Goal: Check status: Check status

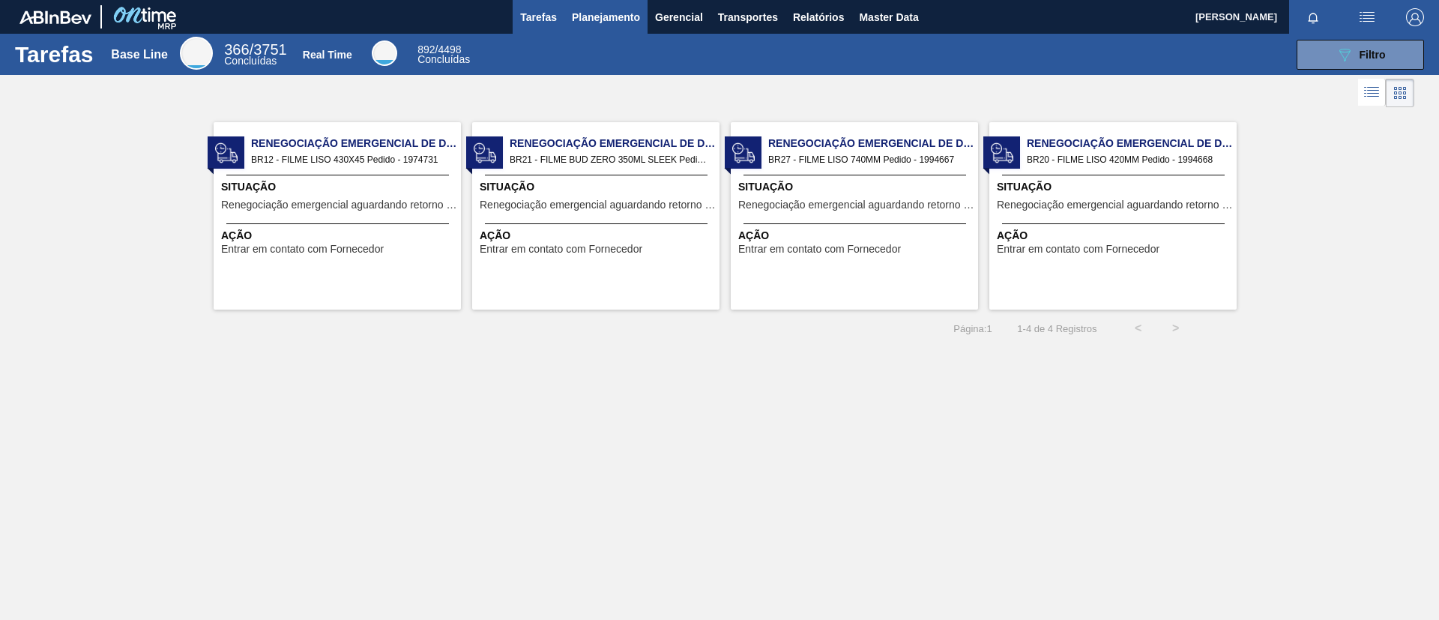
click at [617, 20] on span "Planejamento" at bounding box center [606, 17] width 68 height 18
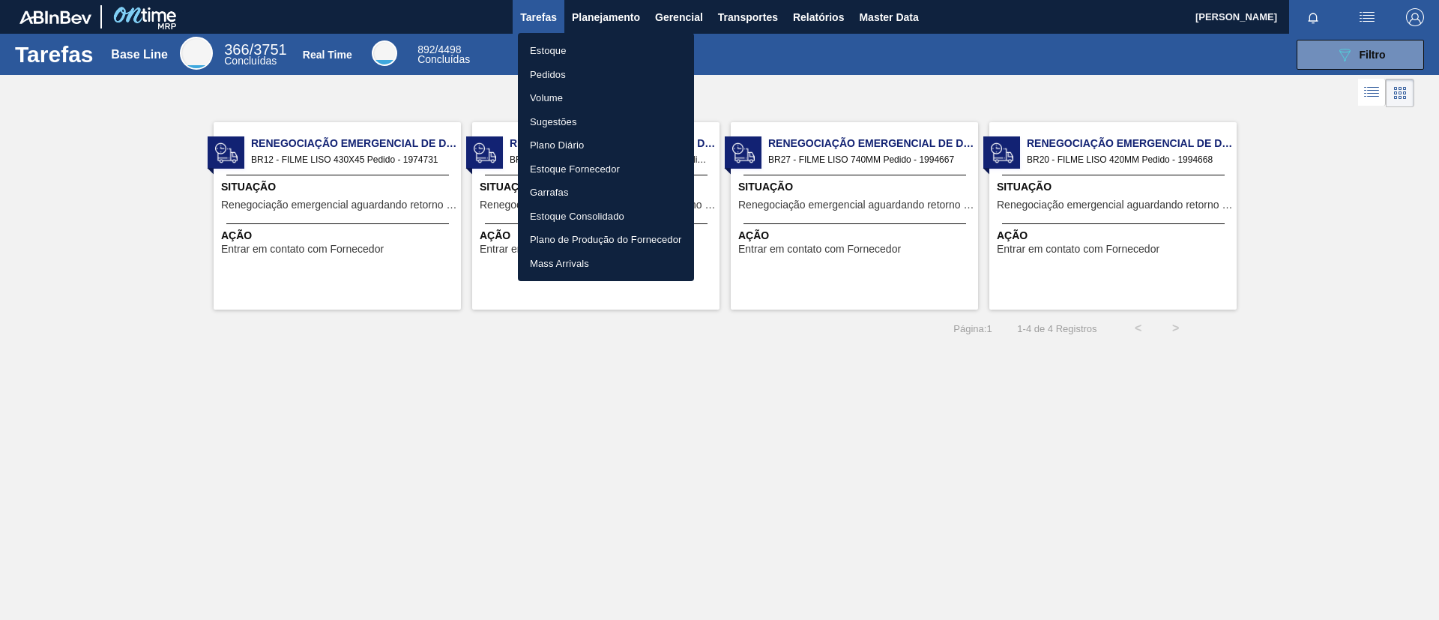
click at [624, 43] on li "Estoque" at bounding box center [606, 51] width 176 height 24
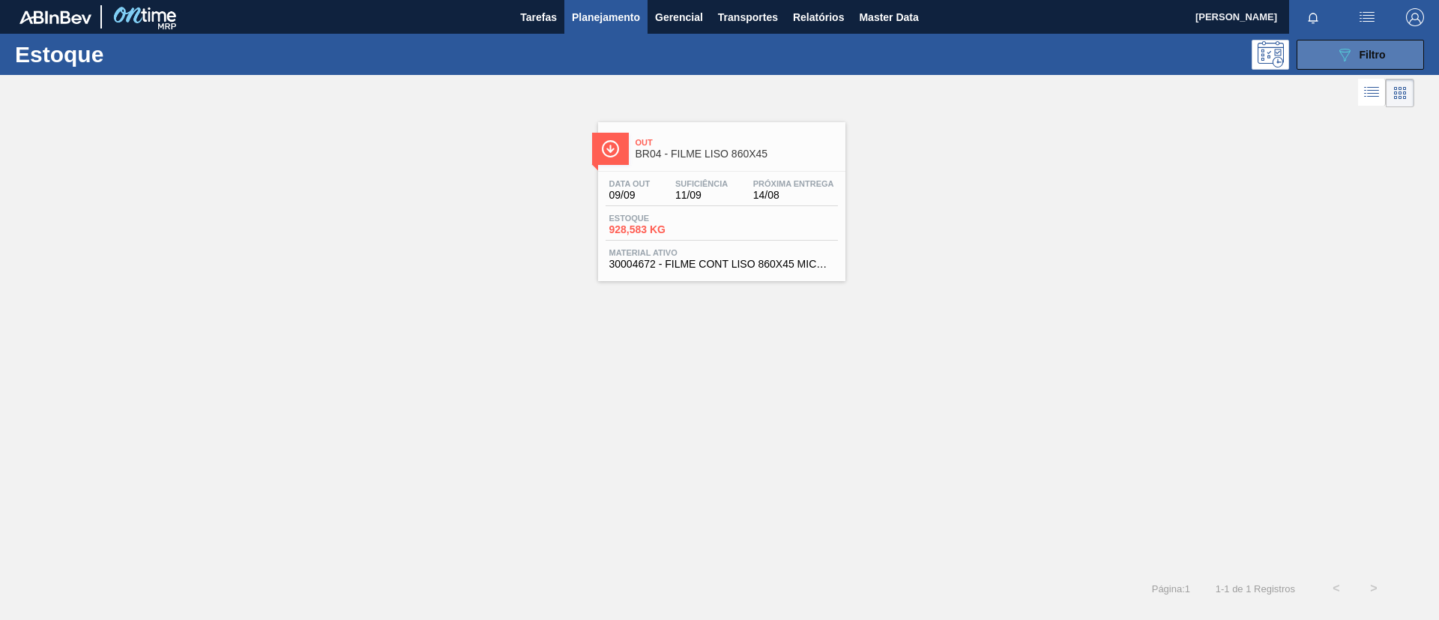
click at [1198, 62] on button "089F7B8B-B2A5-4AFE-B5C0-19BA573D28AC Filtro" at bounding box center [1360, 55] width 127 height 30
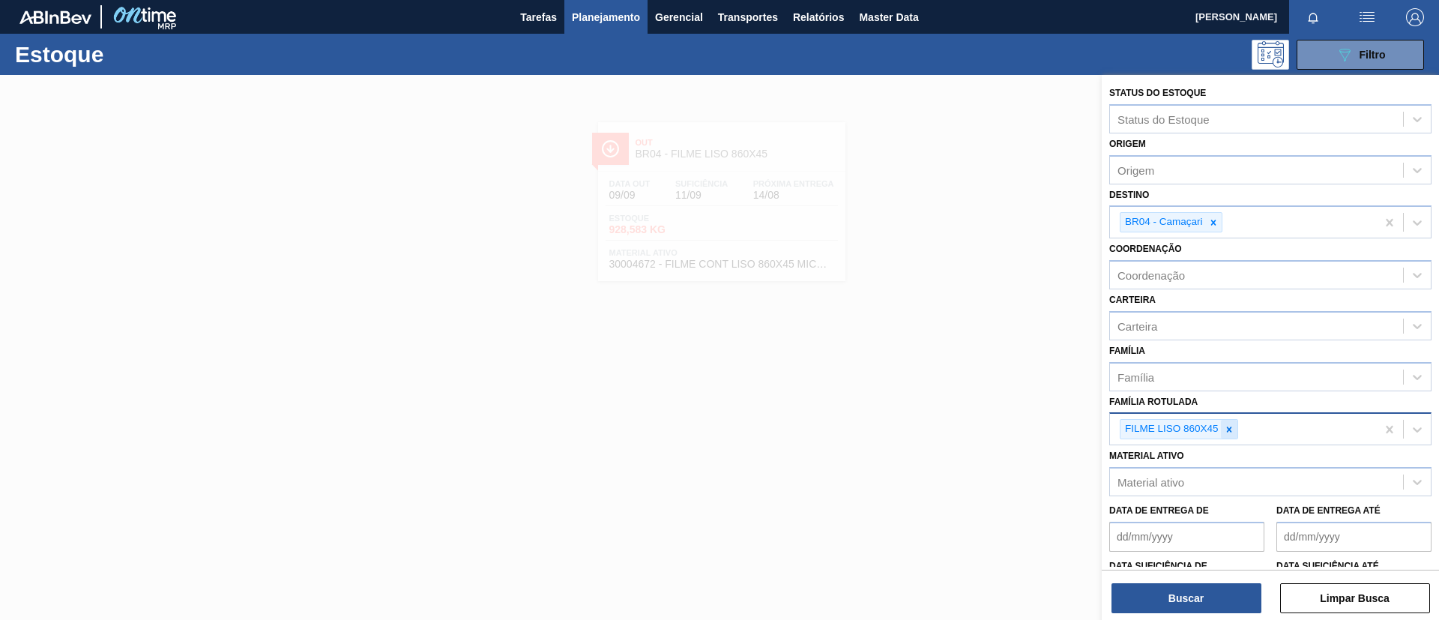
click at [1198, 427] on div at bounding box center [1229, 429] width 16 height 19
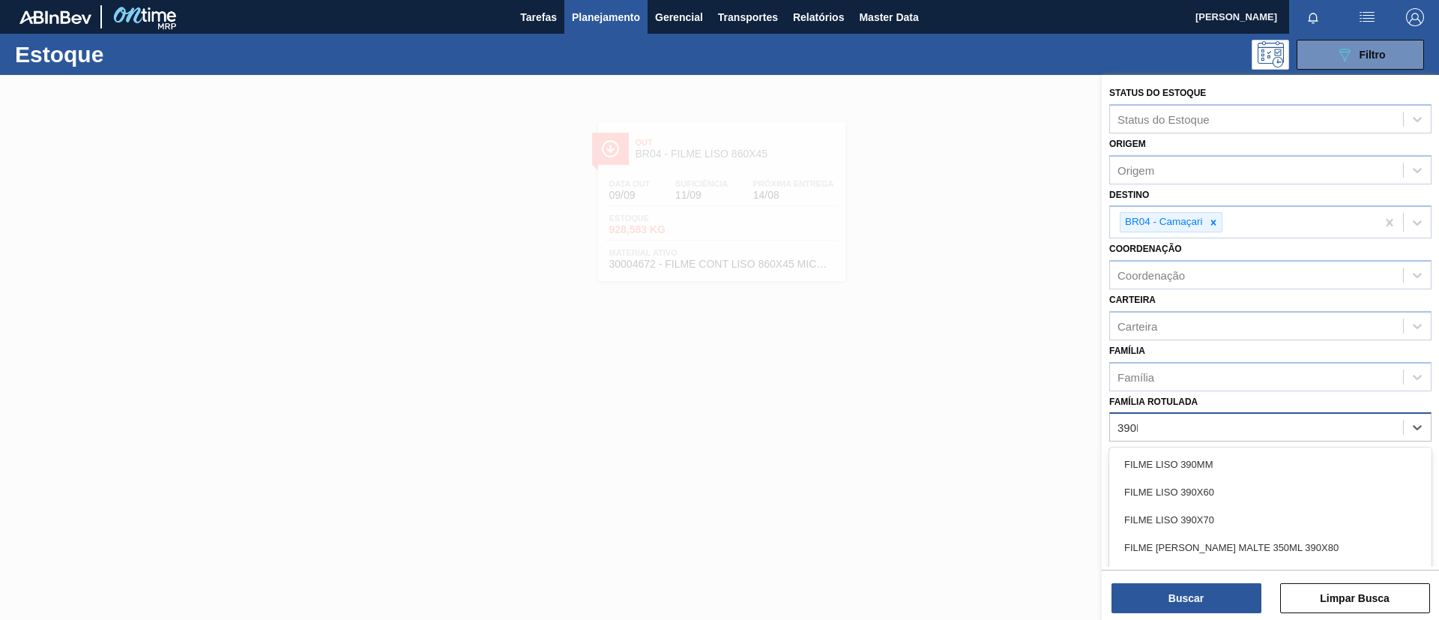
type Rotulada "390MM"
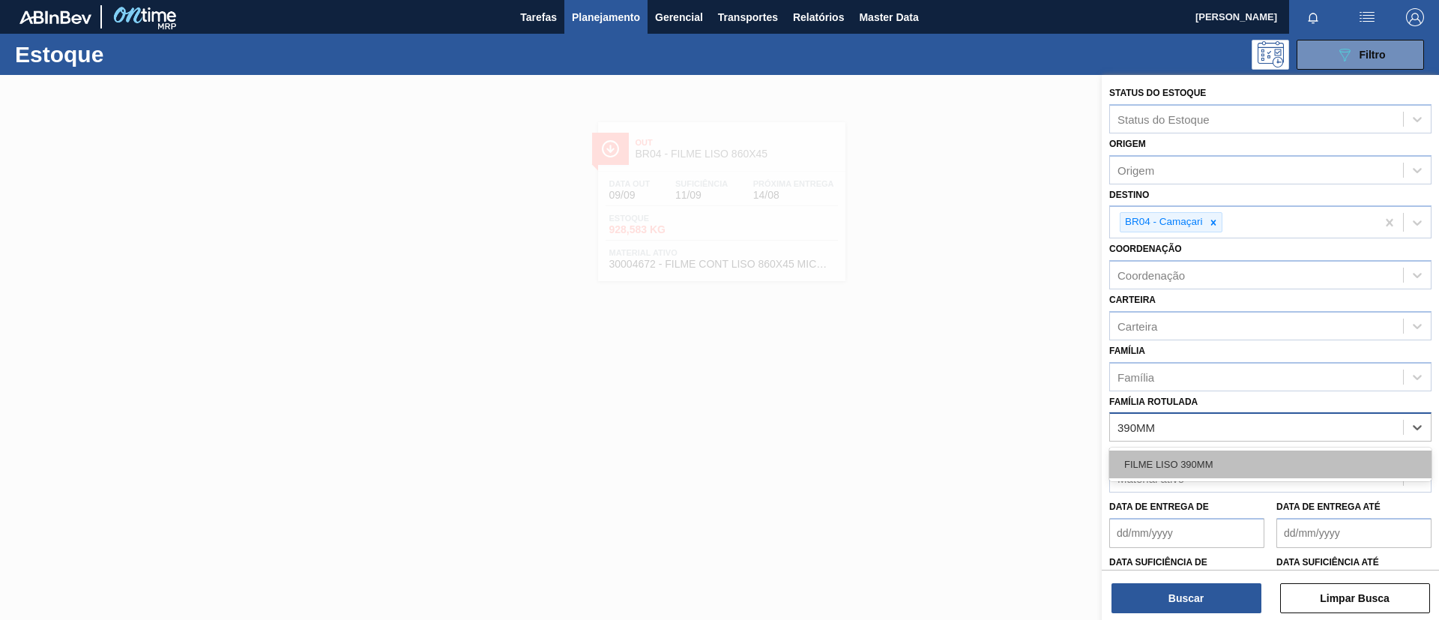
click at [1198, 453] on div "FILME LISO 390MM" at bounding box center [1270, 464] width 322 height 28
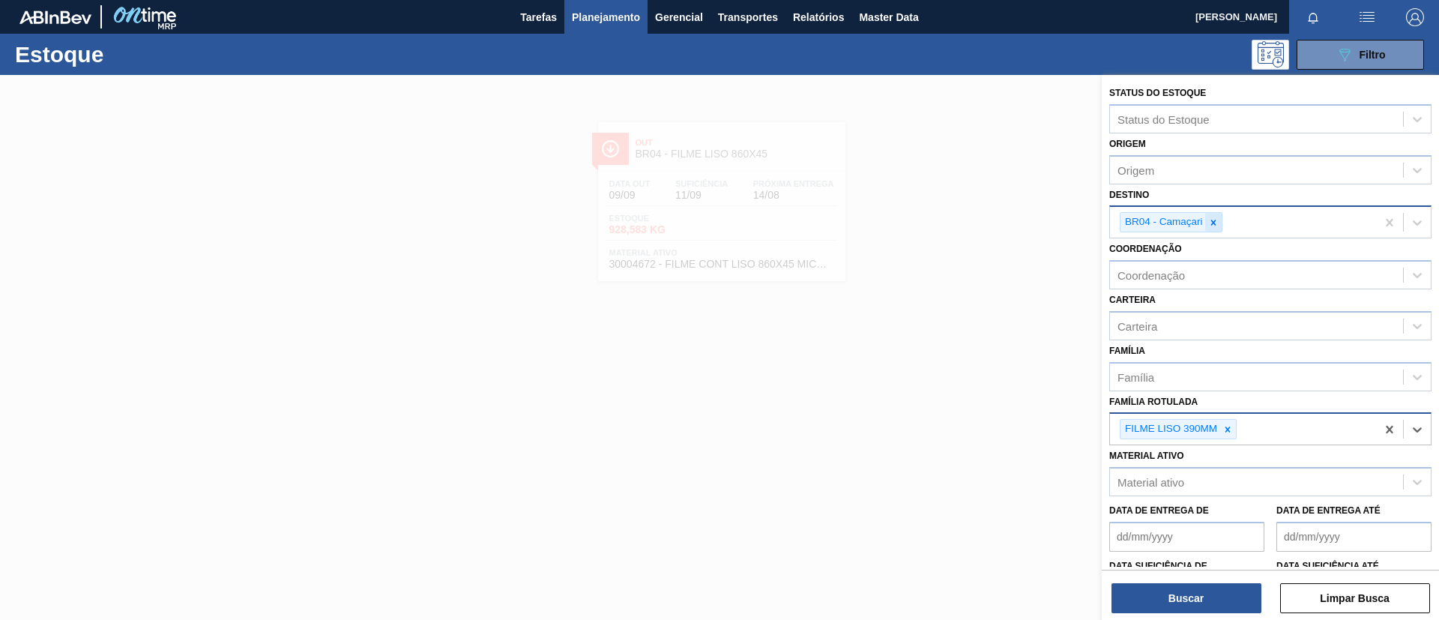
click at [1198, 229] on div at bounding box center [1213, 222] width 16 height 19
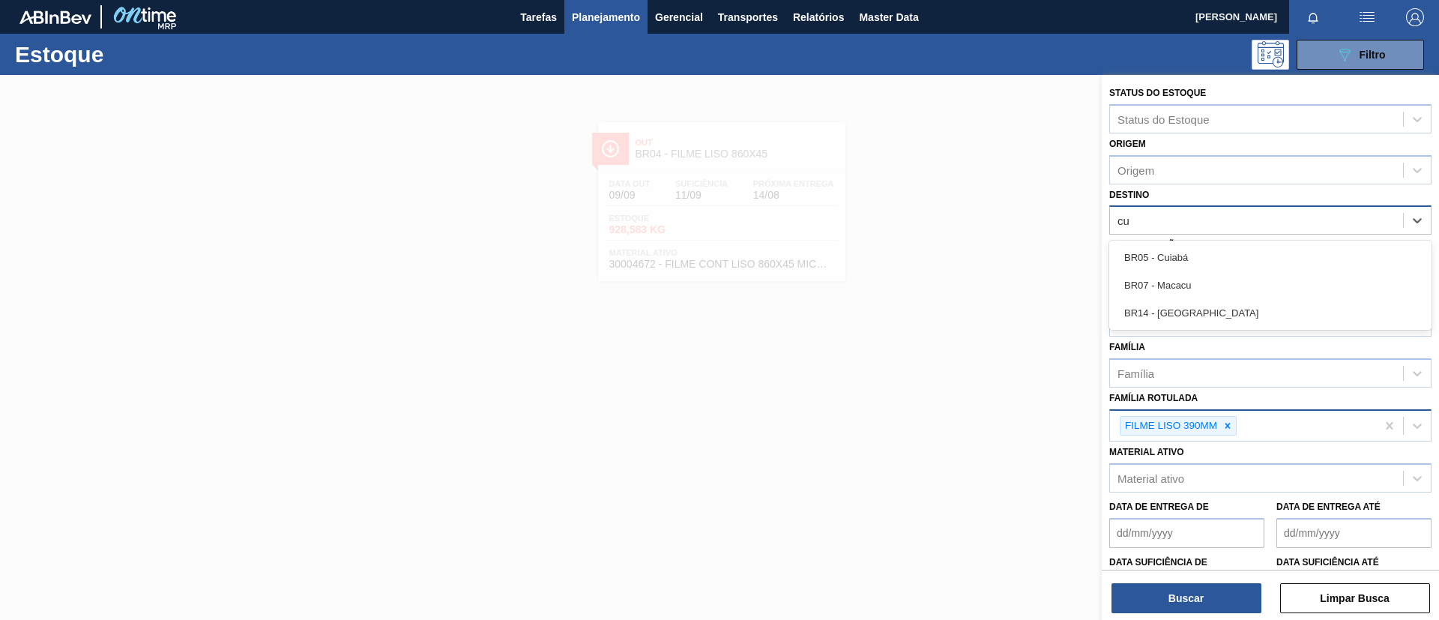
type input "c"
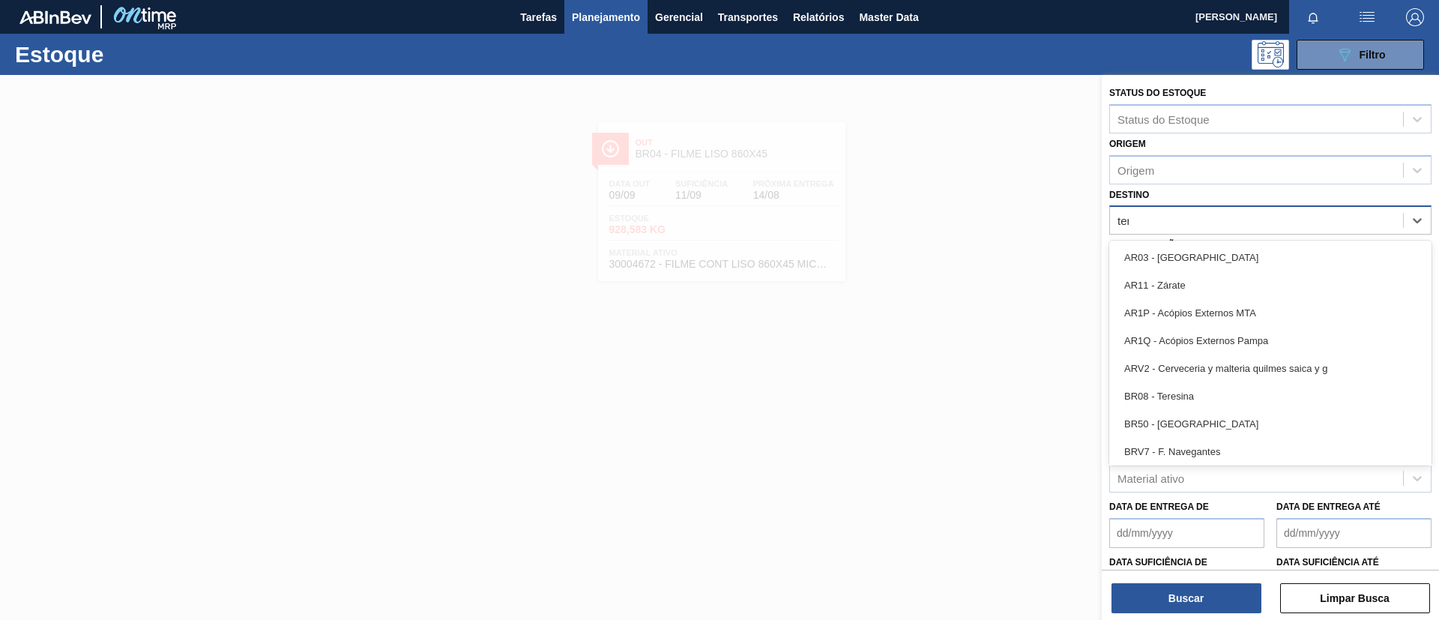
type input "tere"
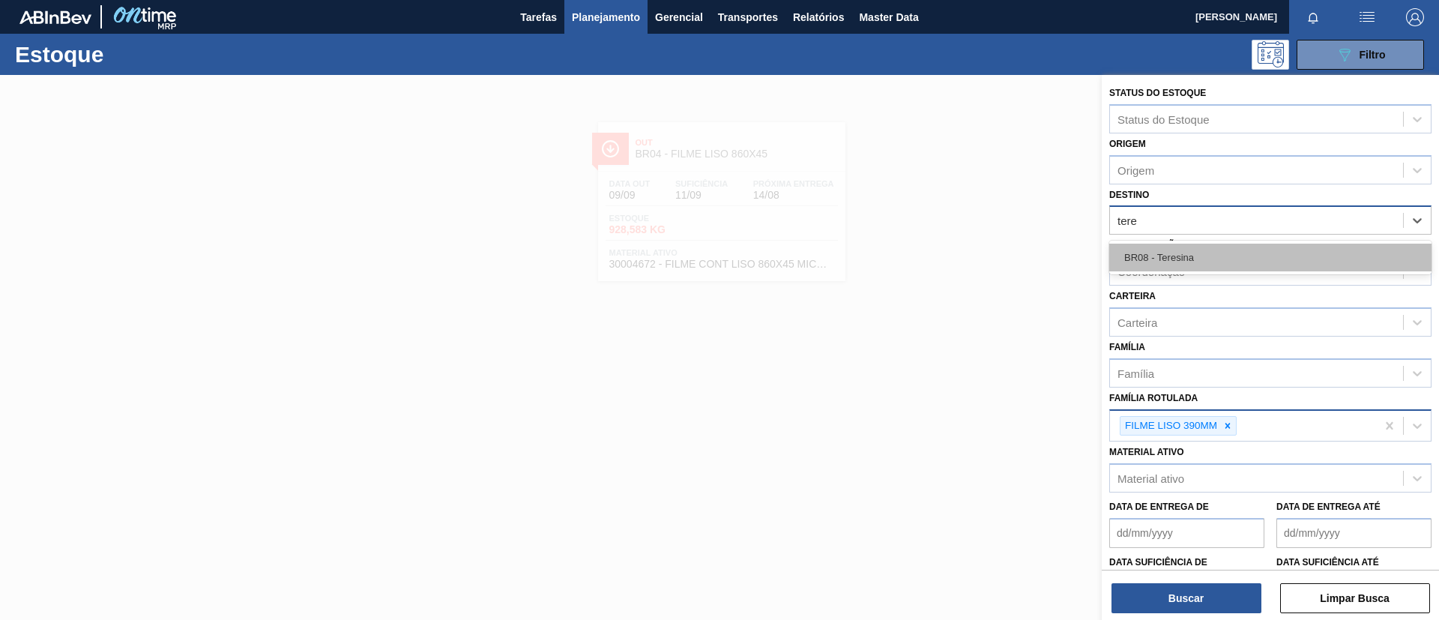
click at [1198, 249] on div "BR08 - Teresina" at bounding box center [1270, 258] width 322 height 28
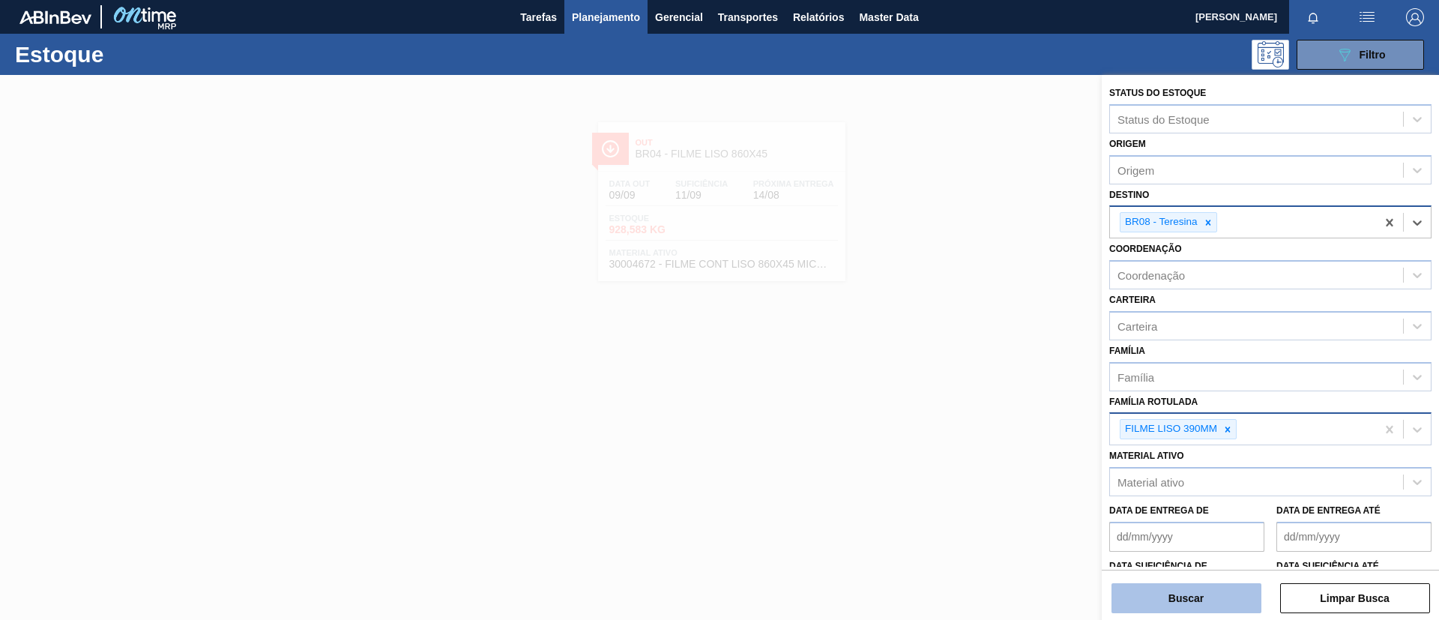
click at [1198, 516] on button "Buscar" at bounding box center [1187, 598] width 150 height 30
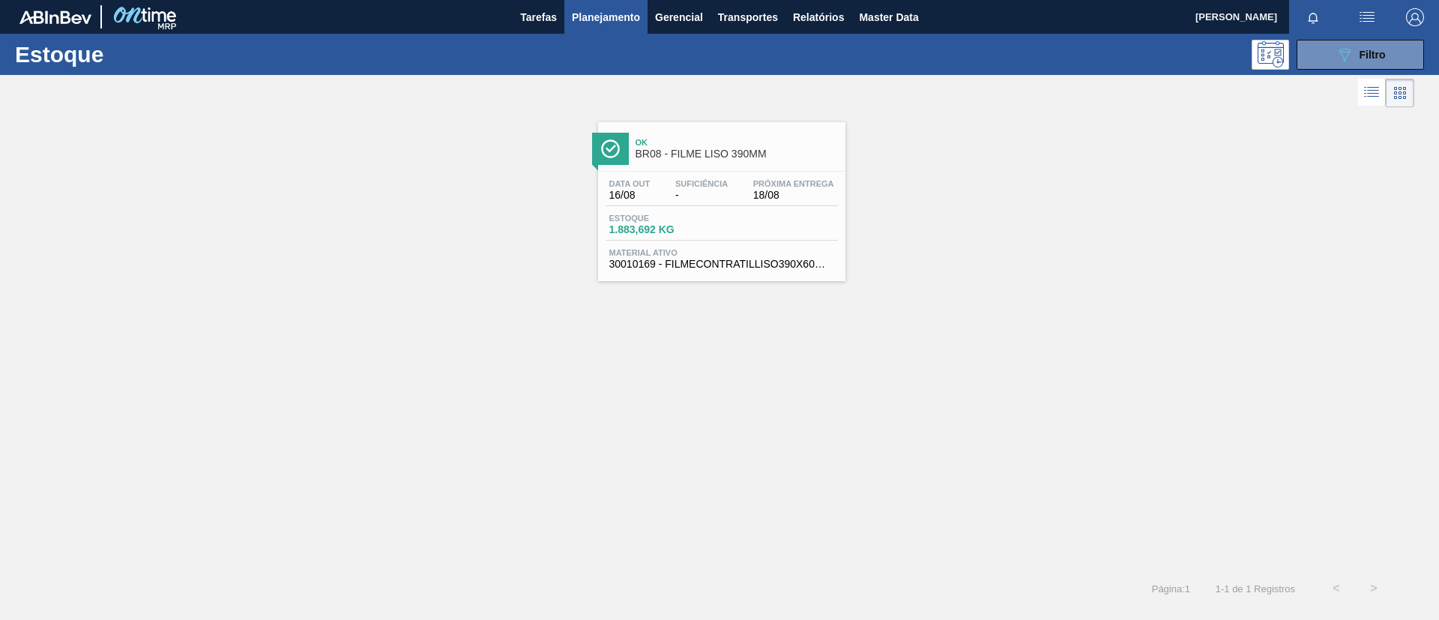
click at [857, 249] on div "Ok BR08 - FILME LISO 390MM Data out 16/08 Suficiência - Próxima Entrega 18/08 E…" at bounding box center [719, 196] width 1439 height 170
click at [844, 243] on div "Data out 16/08 Suficiência - Próxima Entrega 18/08 Estoque 1.883,692 KG Materia…" at bounding box center [721, 223] width 247 height 102
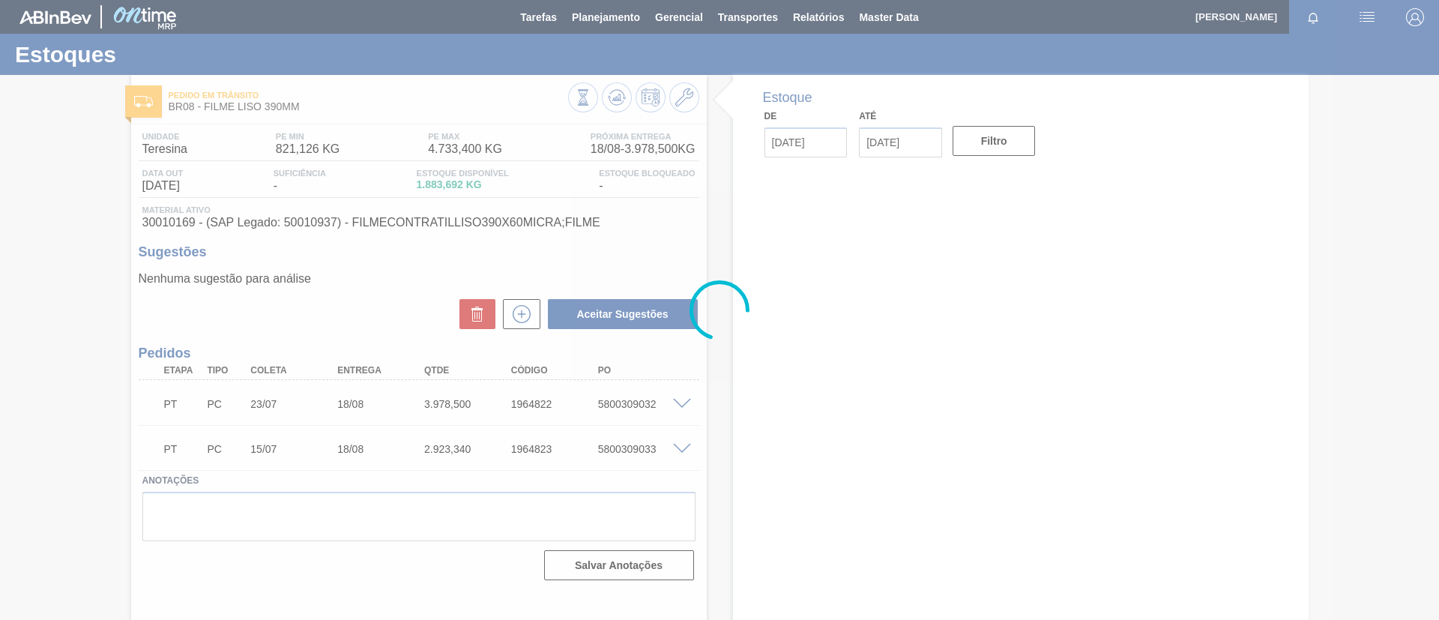
click at [608, 91] on div at bounding box center [719, 310] width 1439 height 620
click at [610, 93] on div at bounding box center [719, 310] width 1439 height 620
click at [615, 100] on div at bounding box center [719, 310] width 1439 height 620
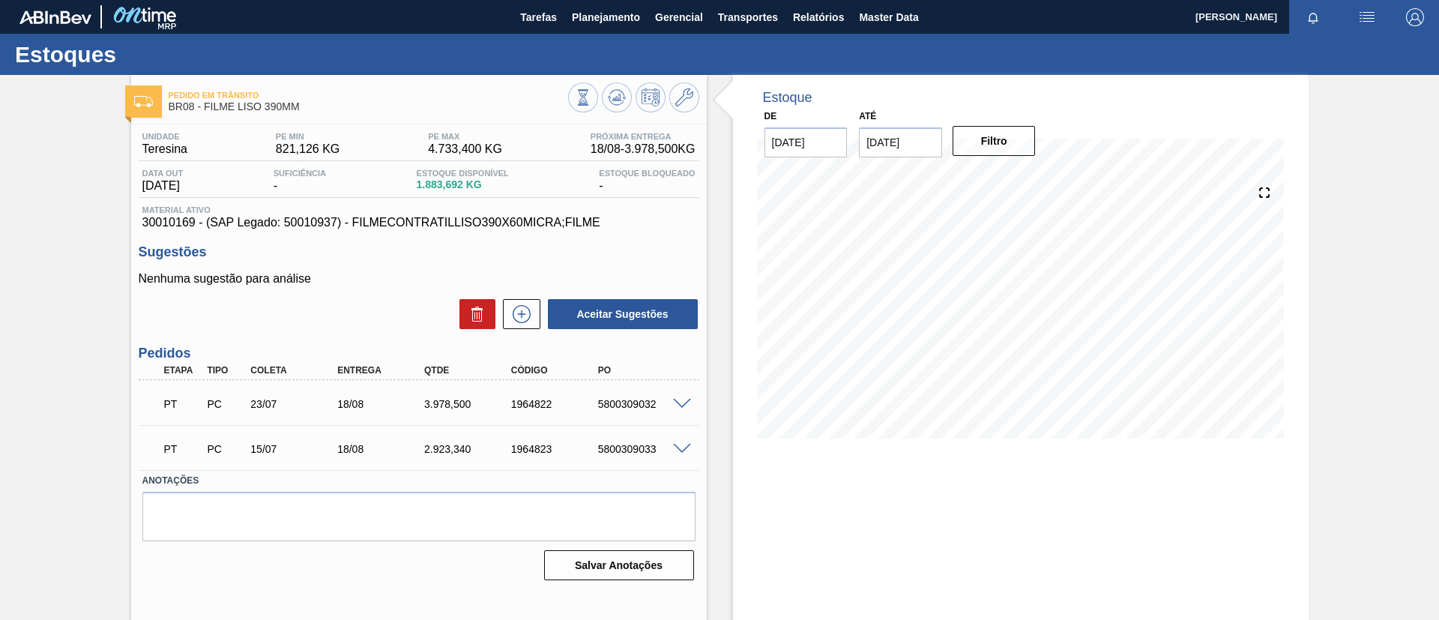
click at [591, 100] on icon at bounding box center [583, 97] width 16 height 16
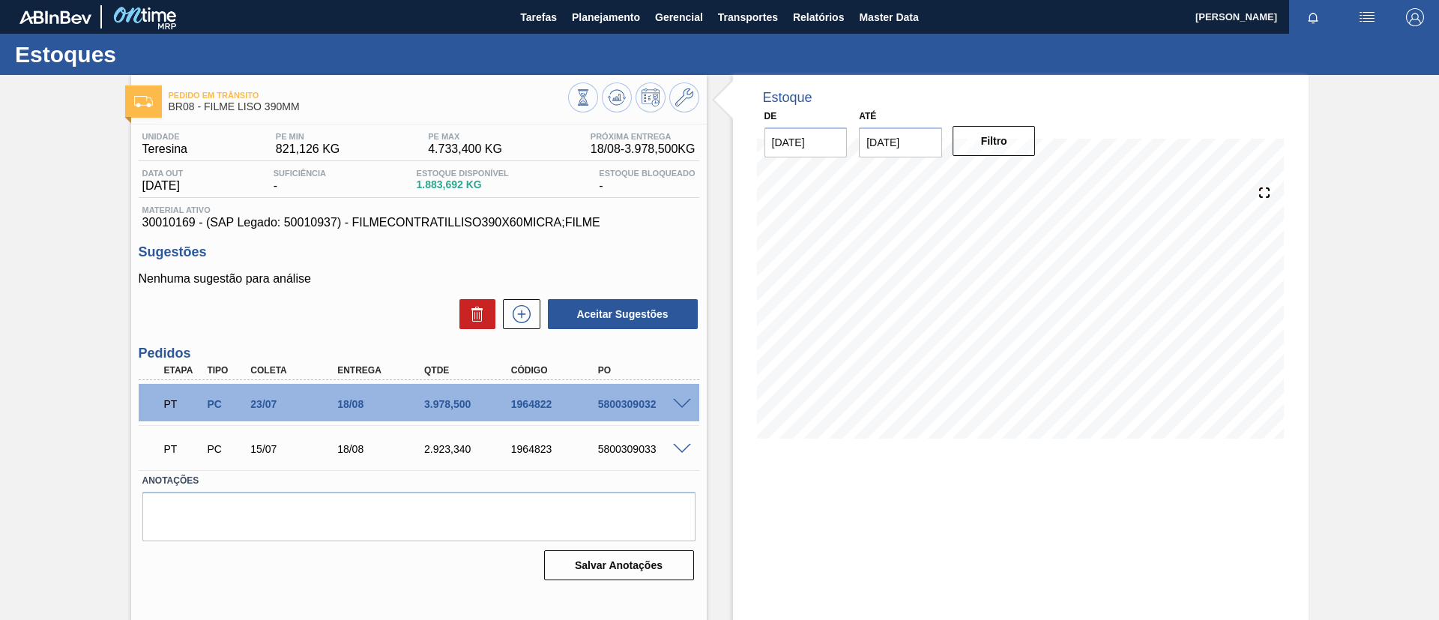
click at [674, 400] on span at bounding box center [682, 404] width 18 height 11
